Goal: Check status: Check status

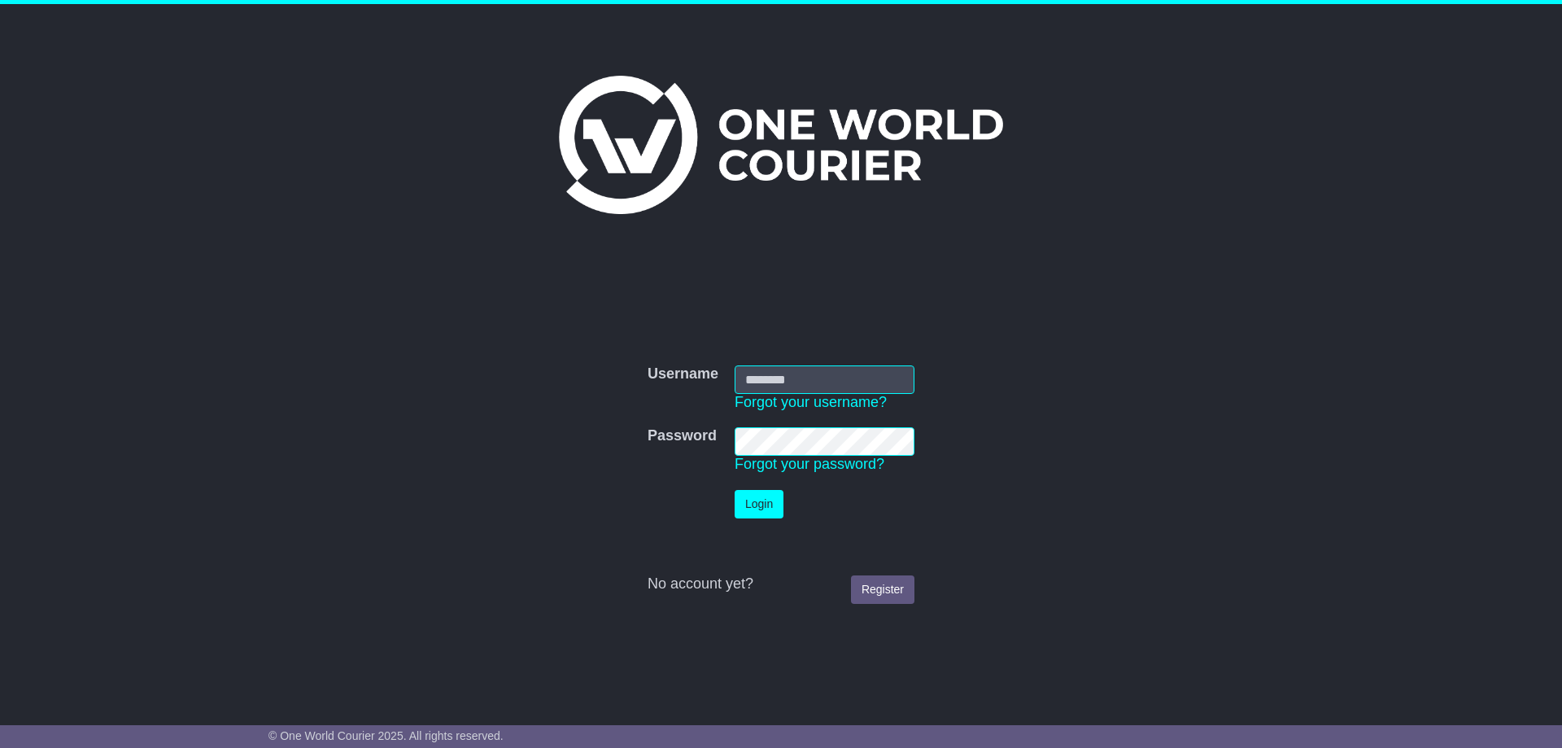
type input "**********"
click at [740, 512] on button "Login" at bounding box center [759, 504] width 49 height 28
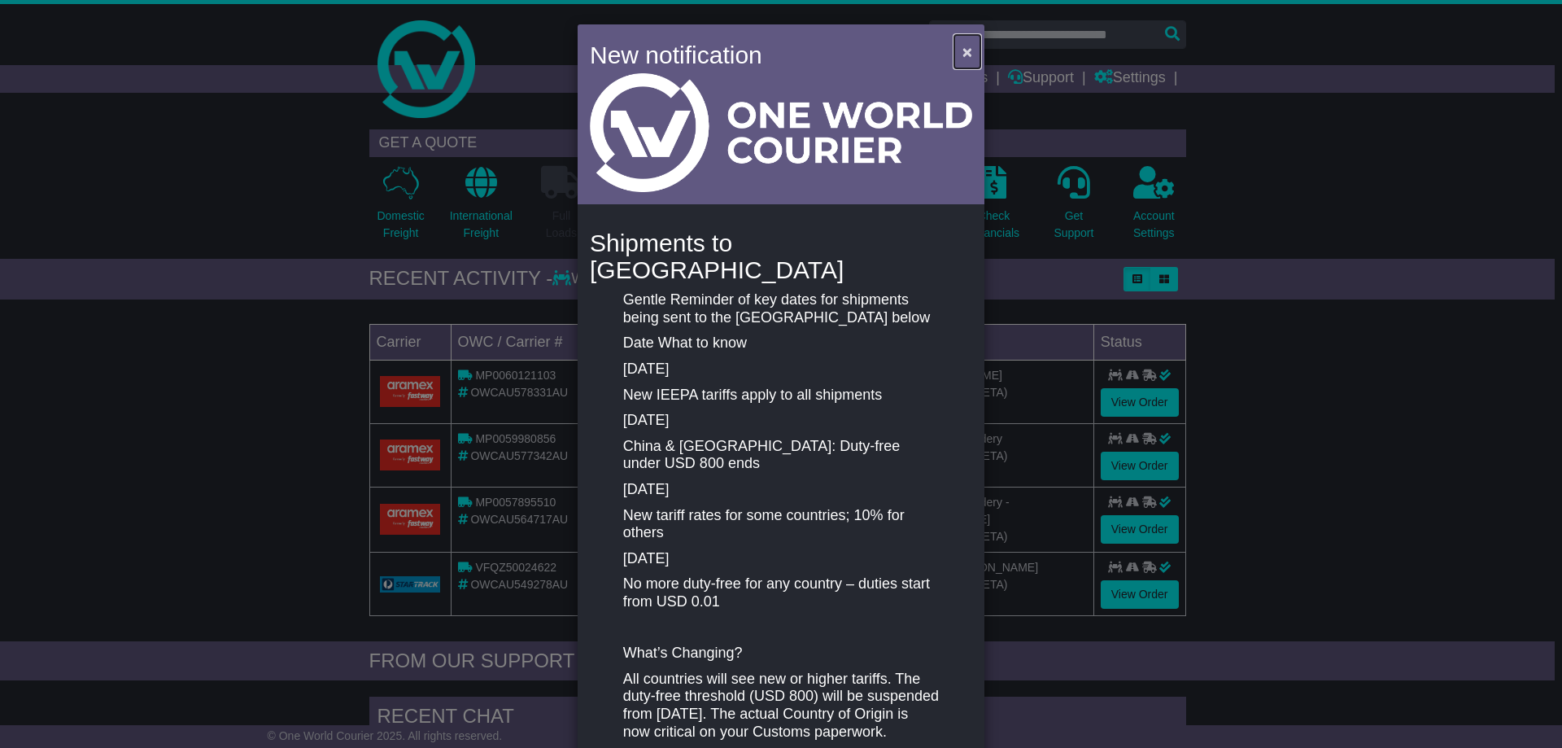
click at [963, 50] on span "×" at bounding box center [968, 51] width 10 height 19
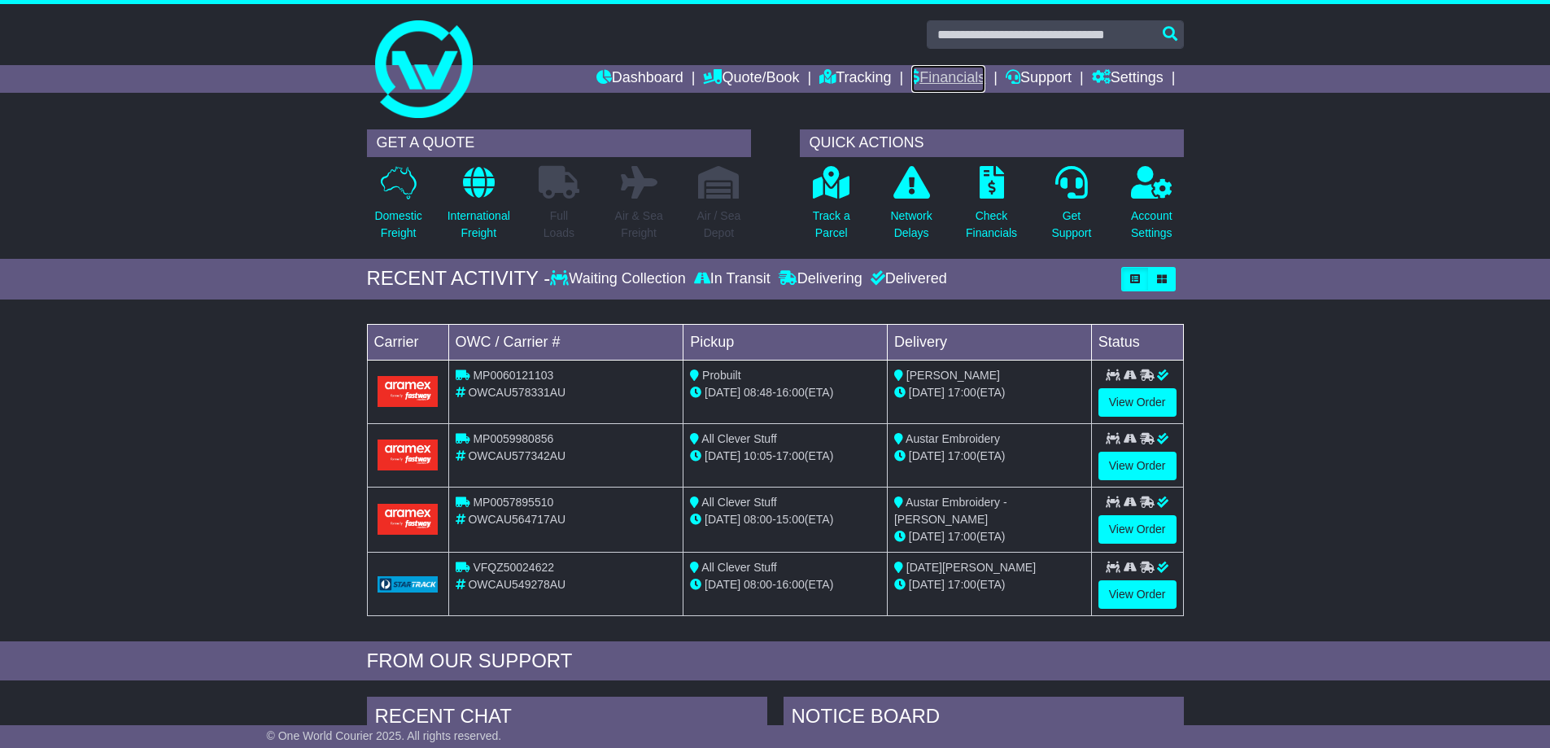
click at [964, 81] on link "Financials" at bounding box center [948, 79] width 74 height 28
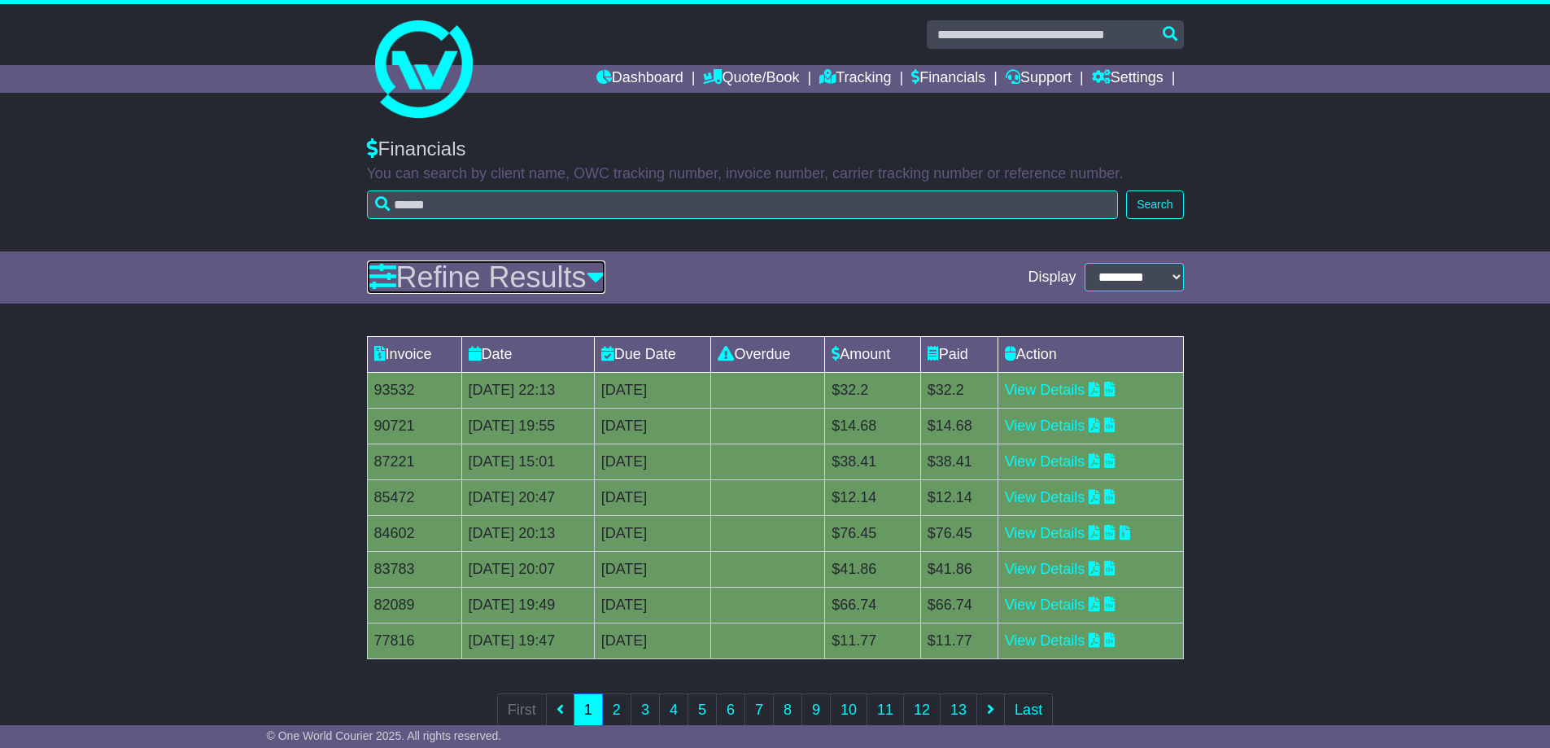
click at [600, 276] on link "Refine Results" at bounding box center [486, 276] width 238 height 33
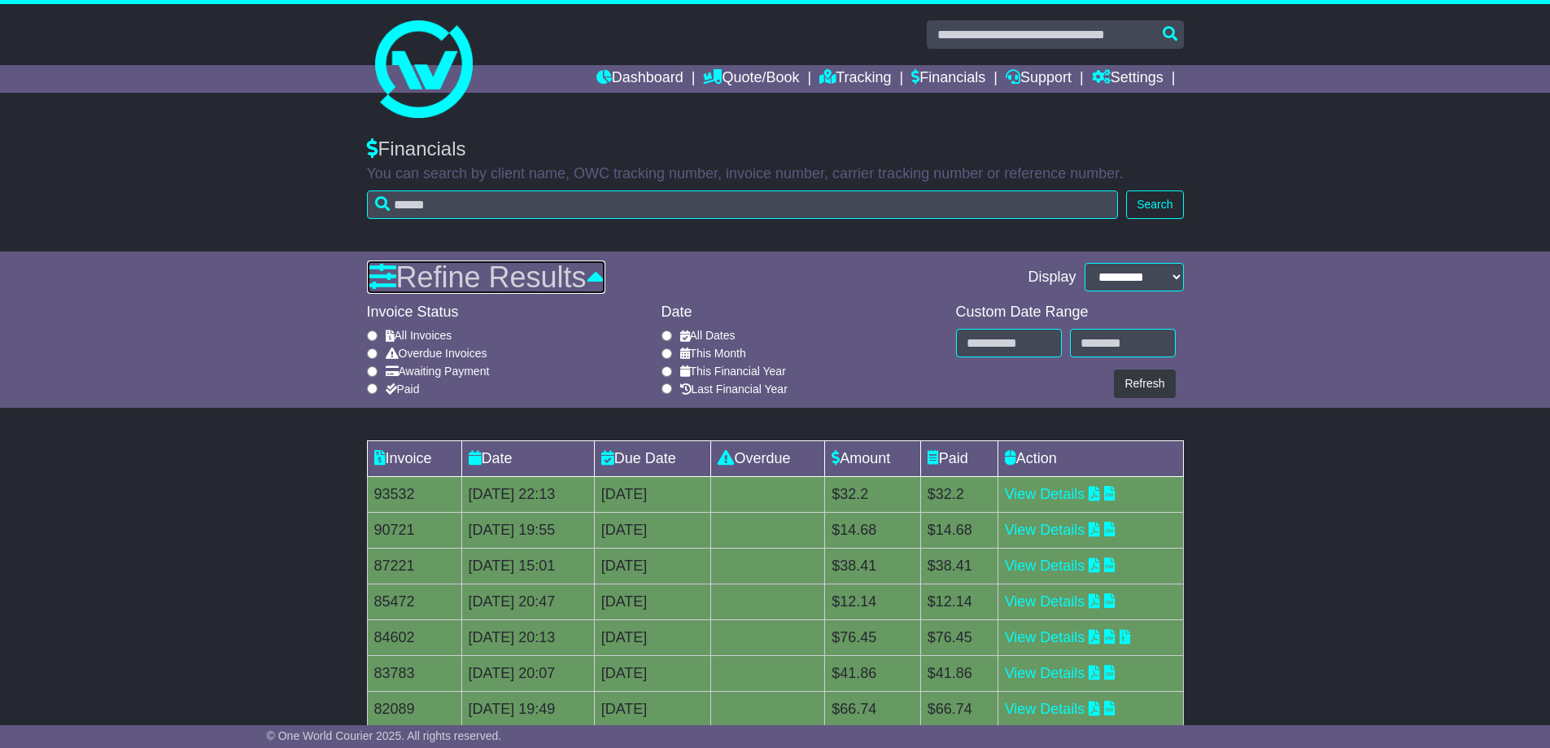
click at [600, 276] on link "Refine Results" at bounding box center [486, 276] width 238 height 33
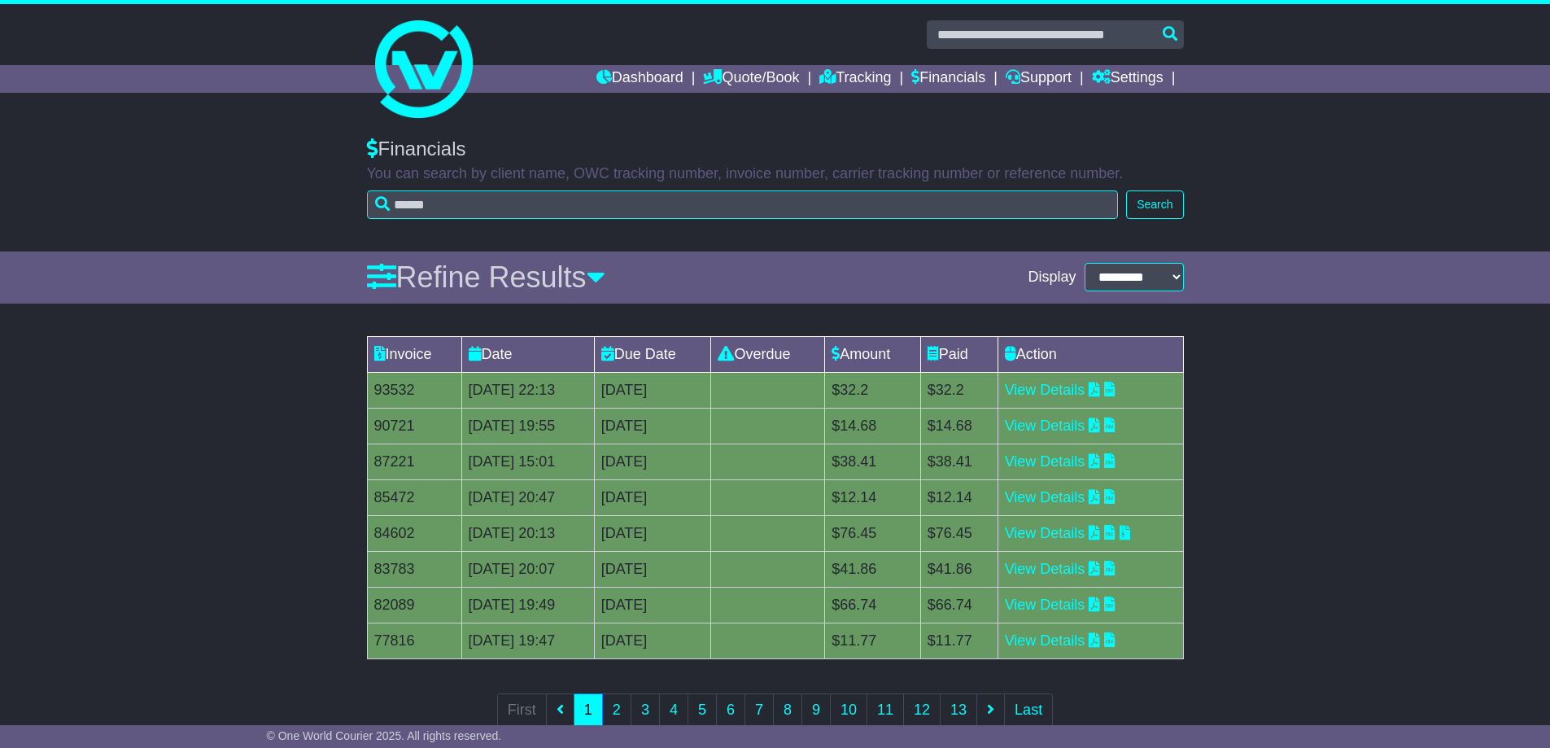
click at [308, 342] on div "Invoice Date Due Date Overdue Amount Paid Action 93532 28 Mar 2025 22:13 11th A…" at bounding box center [775, 542] width 1550 height 429
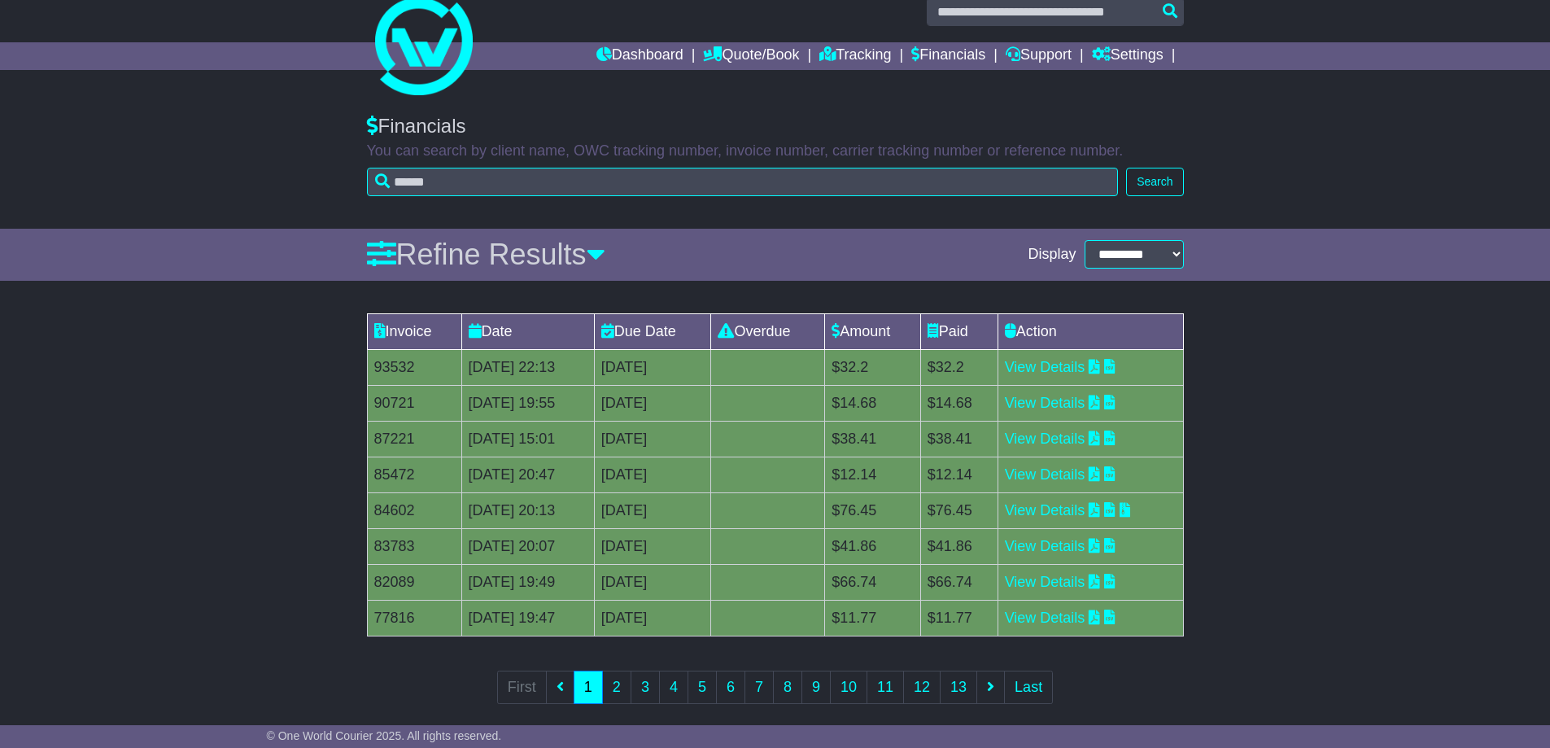
scroll to position [41, 0]
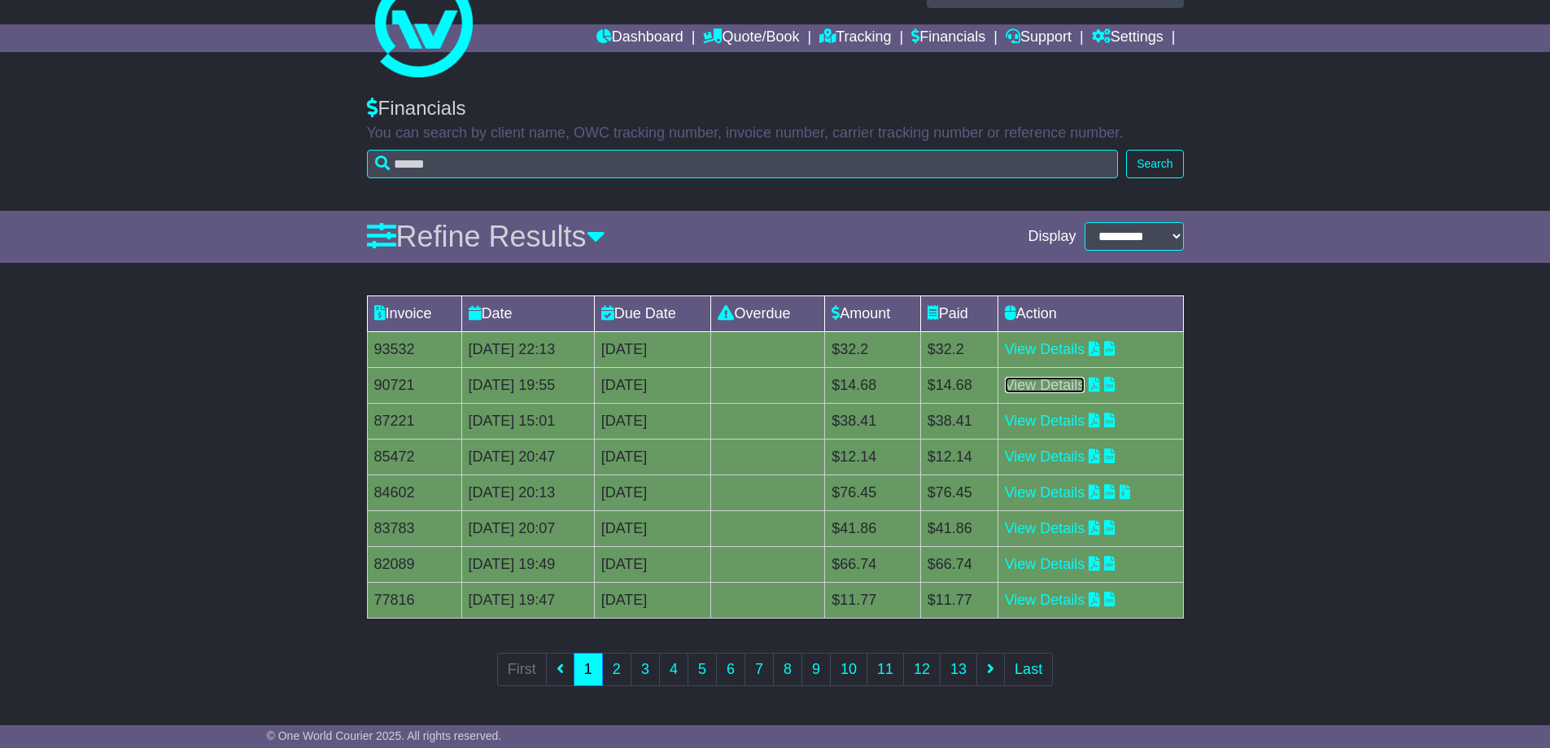
click at [1050, 382] on link "View Details" at bounding box center [1045, 385] width 81 height 16
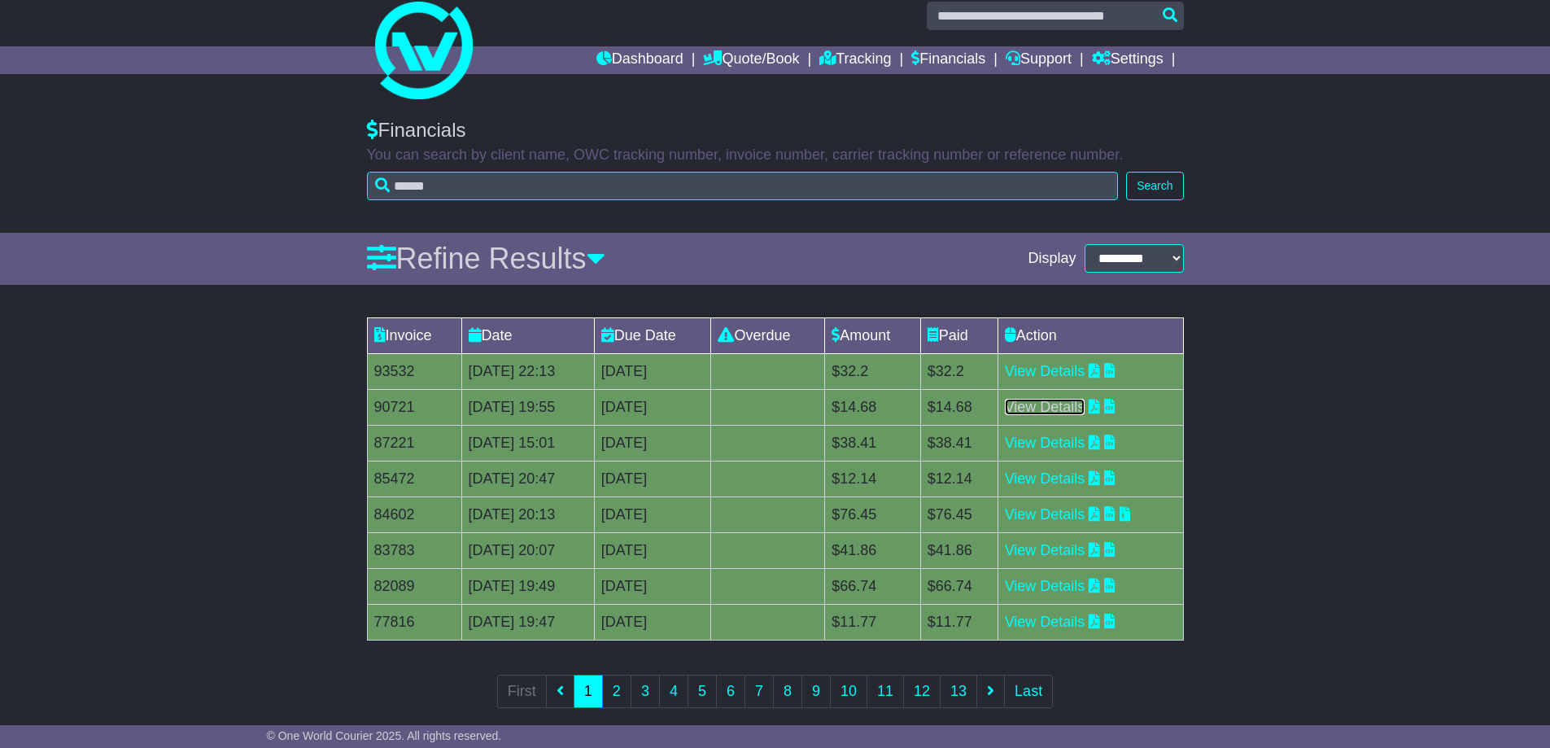
scroll to position [0, 0]
